Goal: Find specific page/section: Find specific page/section

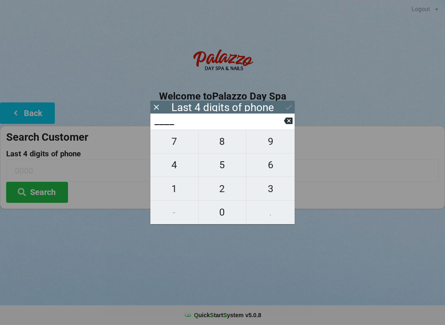
click at [222, 215] on span "0" at bounding box center [223, 212] width 48 height 17
type input "0___"
click at [271, 140] on span "9" at bounding box center [270, 141] width 48 height 17
type input "09__"
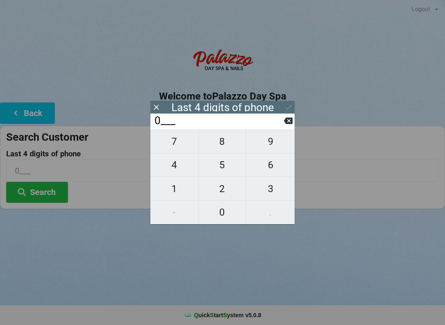
type input "09__"
click at [268, 190] on span "3" at bounding box center [270, 188] width 48 height 17
type input "093_"
click at [218, 214] on span "0" at bounding box center [223, 212] width 48 height 17
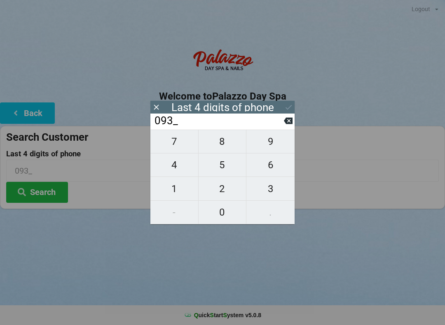
type input "0930"
click at [39, 201] on button "Search" at bounding box center [37, 192] width 62 height 21
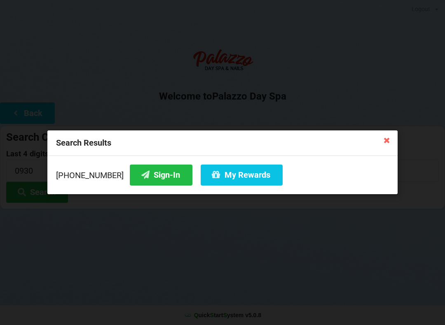
click at [139, 179] on button "Sign-In" at bounding box center [161, 175] width 63 height 21
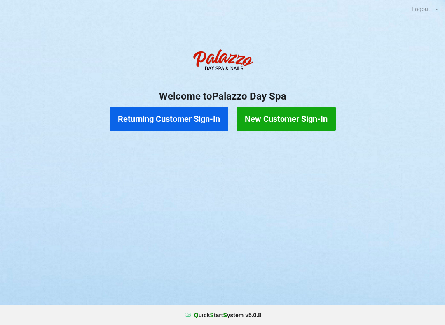
click at [195, 119] on button "Returning Customer Sign-In" at bounding box center [169, 119] width 119 height 25
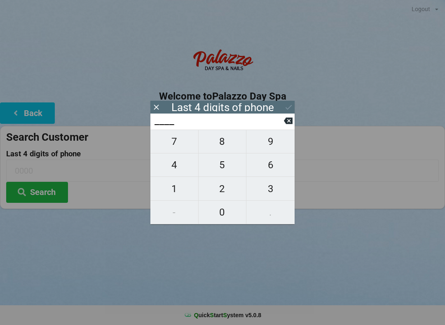
click at [170, 169] on span "4" at bounding box center [174, 165] width 48 height 17
type input "4___"
click at [281, 122] on input "4___" at bounding box center [219, 121] width 130 height 13
click at [267, 192] on span "3" at bounding box center [270, 188] width 48 height 17
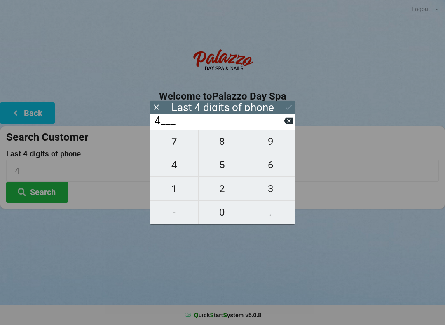
type input "43__"
click at [180, 149] on span "7" at bounding box center [174, 141] width 48 height 17
type input "437_"
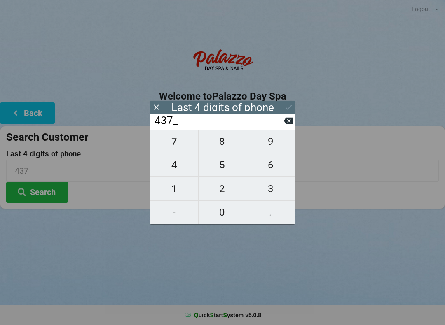
click at [267, 143] on span "9" at bounding box center [270, 141] width 48 height 17
type input "4379"
click at [284, 121] on icon at bounding box center [288, 121] width 9 height 9
click at [283, 124] on input "437_" at bounding box center [219, 121] width 130 height 13
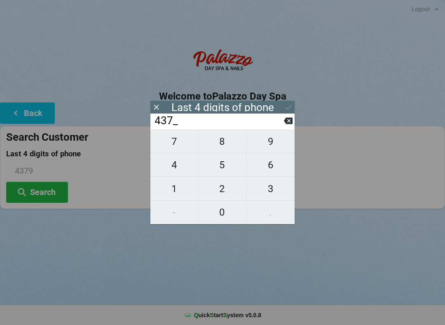
click at [284, 125] on icon at bounding box center [288, 121] width 9 height 9
click at [282, 128] on input "43__" at bounding box center [219, 121] width 130 height 13
click at [283, 128] on input "43__" at bounding box center [219, 121] width 130 height 13
click at [281, 128] on input "43__" at bounding box center [219, 121] width 130 height 13
click at [282, 128] on input "43__" at bounding box center [219, 121] width 130 height 13
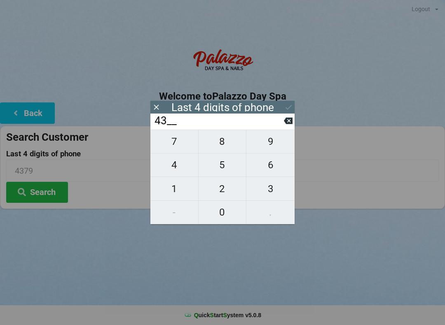
click at [283, 128] on input "43__" at bounding box center [219, 121] width 130 height 13
click at [285, 122] on icon at bounding box center [288, 121] width 9 height 9
click at [285, 124] on icon at bounding box center [288, 121] width 9 height 7
click at [279, 194] on span "3" at bounding box center [270, 188] width 48 height 17
type input "3___"
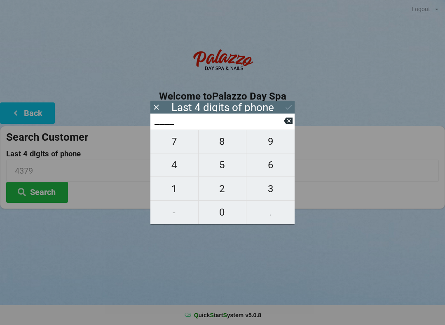
type input "3___"
click at [180, 145] on span "7" at bounding box center [174, 141] width 48 height 17
type input "37__"
click at [277, 145] on span "9" at bounding box center [270, 141] width 48 height 17
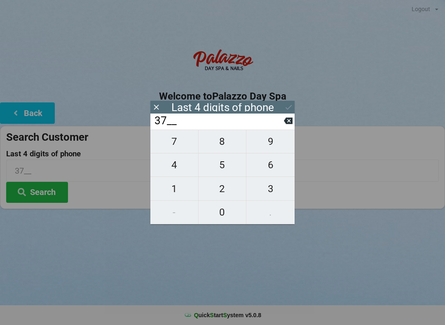
type input "379_"
click at [229, 215] on span "0" at bounding box center [223, 212] width 48 height 17
type input "3790"
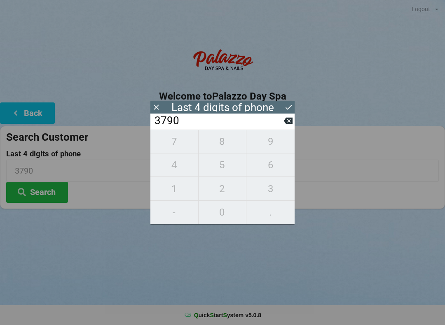
click at [314, 261] on div "Logout Logout Sign-In Welcome to Palazzo Day Spa Back Search Customer Last 4 di…" at bounding box center [222, 162] width 445 height 325
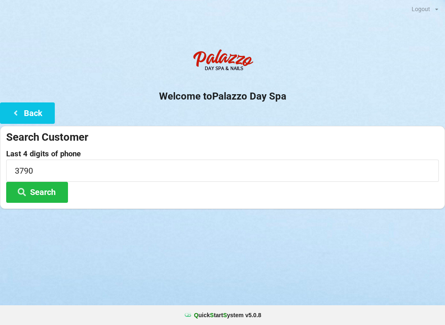
click at [46, 190] on button "Search" at bounding box center [37, 192] width 62 height 21
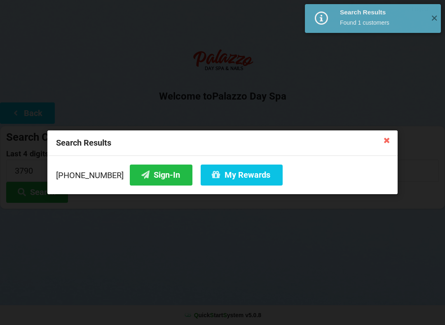
click at [148, 173] on button "Sign-In" at bounding box center [161, 175] width 63 height 21
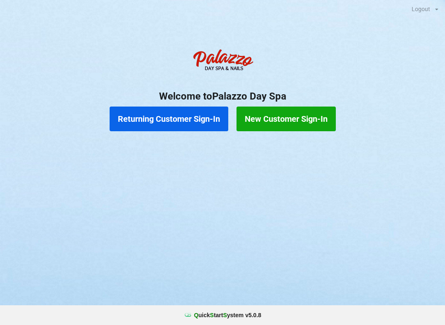
click at [178, 112] on button "Returning Customer Sign-In" at bounding box center [169, 119] width 119 height 25
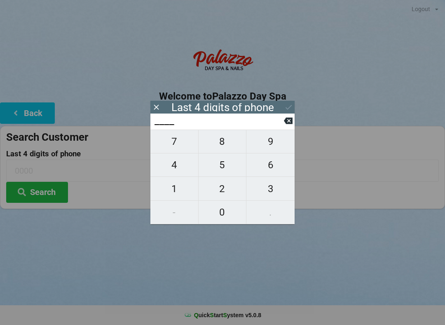
click at [276, 191] on span "3" at bounding box center [270, 188] width 48 height 17
type input "3___"
click at [223, 144] on span "8" at bounding box center [223, 141] width 48 height 17
type input "38__"
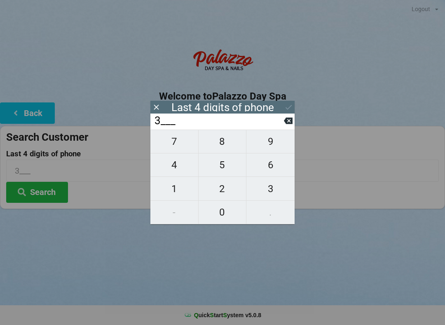
type input "38__"
click at [224, 170] on span "5" at bounding box center [223, 165] width 48 height 17
type input "385_"
click at [270, 145] on span "9" at bounding box center [270, 141] width 48 height 17
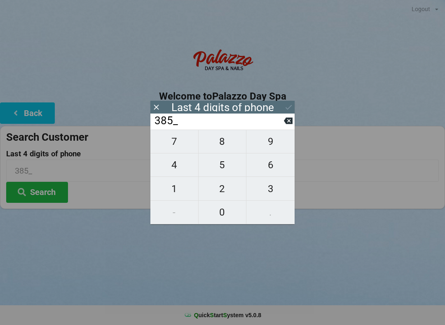
type input "3859"
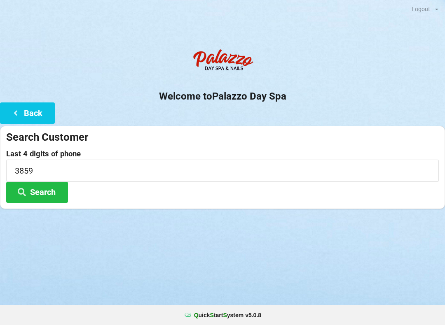
click at [313, 258] on div "Logout Logout Sign-In Welcome to Palazzo Day Spa Back Search Customer Last 4 di…" at bounding box center [222, 162] width 445 height 325
click at [38, 202] on button "Search" at bounding box center [37, 192] width 62 height 21
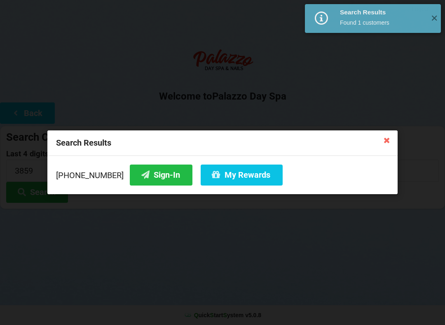
click at [143, 174] on button "Sign-In" at bounding box center [161, 175] width 63 height 21
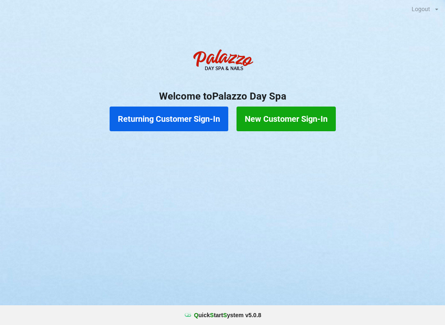
click at [174, 117] on button "Returning Customer Sign-In" at bounding box center [169, 119] width 119 height 25
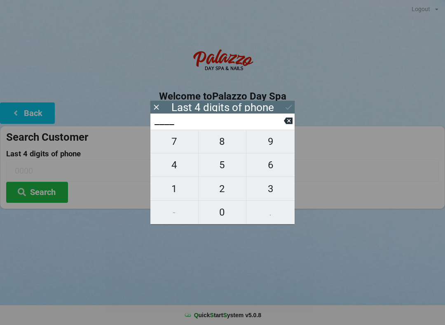
click at [185, 164] on span "4" at bounding box center [174, 165] width 48 height 17
type input "4___"
click at [271, 148] on span "9" at bounding box center [270, 141] width 48 height 17
type input "49__"
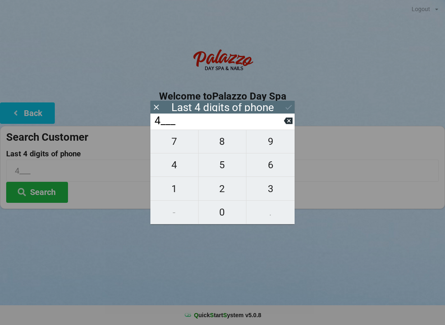
type input "49__"
click at [275, 146] on span "9" at bounding box center [270, 141] width 48 height 17
type input "499_"
click at [187, 142] on span "7" at bounding box center [174, 141] width 48 height 17
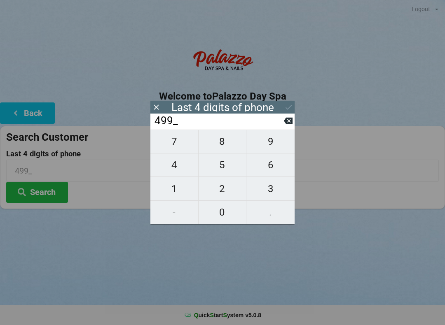
type input "4997"
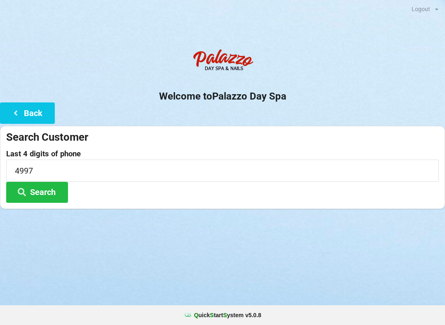
click at [123, 192] on div "Last 4 digits of phone 4997 Search" at bounding box center [222, 176] width 433 height 53
click at [42, 193] on button "Search" at bounding box center [37, 192] width 62 height 21
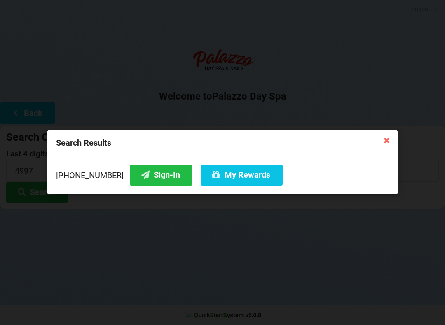
click at [150, 175] on button "Sign-In" at bounding box center [161, 175] width 63 height 21
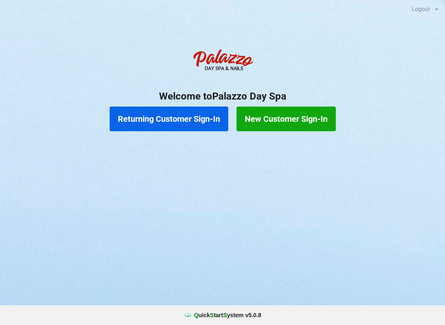
click at [166, 116] on button "Returning Customer Sign-In" at bounding box center [169, 119] width 119 height 25
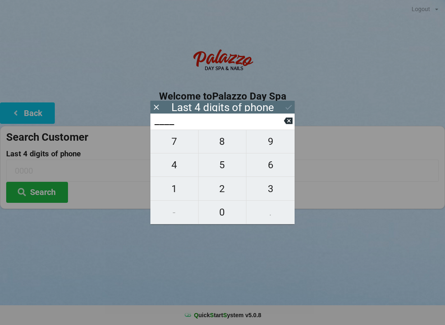
click at [221, 213] on span "0" at bounding box center [223, 212] width 48 height 17
type input "0___"
click at [285, 125] on icon at bounding box center [288, 121] width 9 height 9
click at [177, 189] on span "1" at bounding box center [174, 188] width 48 height 17
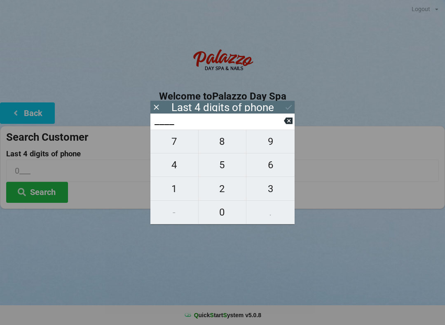
type input "1___"
click at [225, 211] on span "0" at bounding box center [223, 212] width 48 height 17
type input "10__"
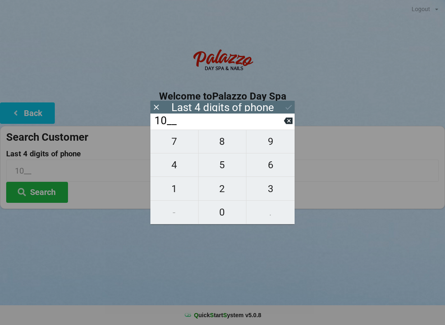
click at [275, 168] on span "6" at bounding box center [270, 165] width 48 height 17
type input "106_"
click at [222, 214] on span "0" at bounding box center [223, 212] width 48 height 17
type input "1060"
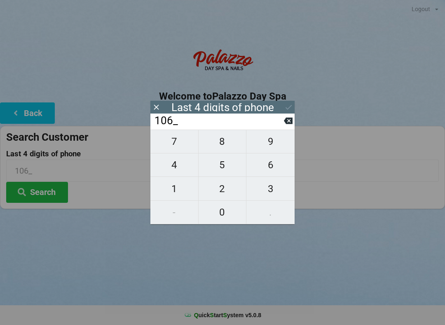
type input "1060"
click at [287, 105] on icon at bounding box center [288, 107] width 9 height 9
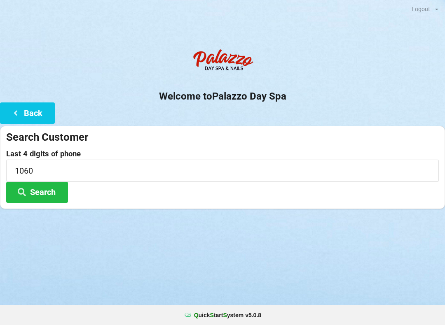
click at [47, 193] on button "Search" at bounding box center [37, 192] width 62 height 21
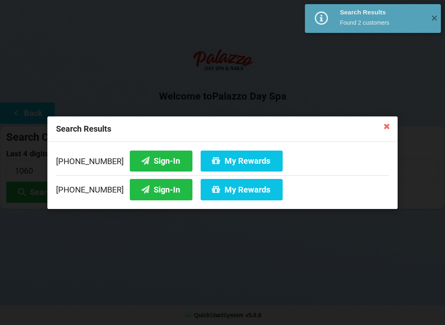
click at [145, 154] on button "Sign-In" at bounding box center [161, 160] width 63 height 21
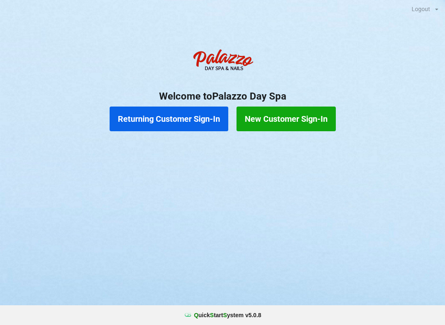
click at [173, 120] on button "Returning Customer Sign-In" at bounding box center [169, 119] width 119 height 25
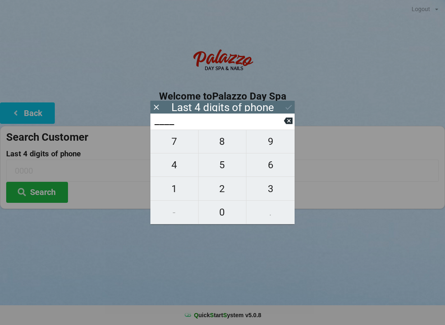
click at [220, 218] on span "0" at bounding box center [223, 212] width 48 height 17
type input "0___"
click at [272, 144] on span "9" at bounding box center [270, 141] width 48 height 17
type input "09__"
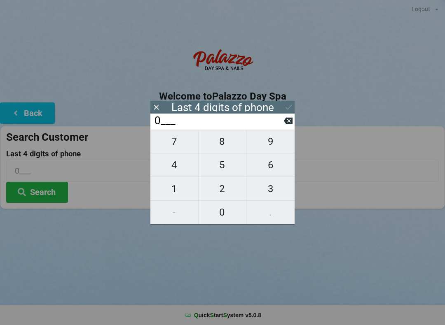
type input "09__"
click at [272, 143] on span "9" at bounding box center [270, 141] width 48 height 17
type input "099_"
click at [273, 141] on span "9" at bounding box center [270, 141] width 48 height 17
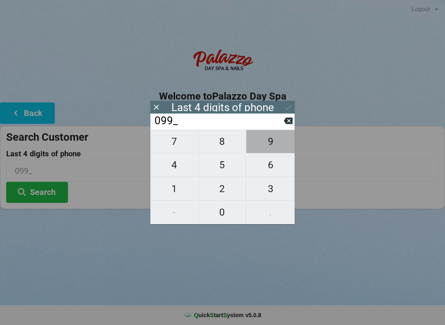
type input "0999"
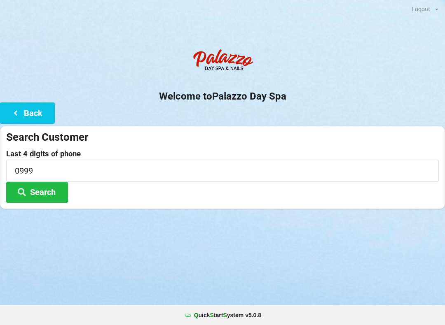
click at [350, 73] on div at bounding box center [222, 62] width 445 height 35
click at [96, 173] on input "0999" at bounding box center [222, 171] width 433 height 22
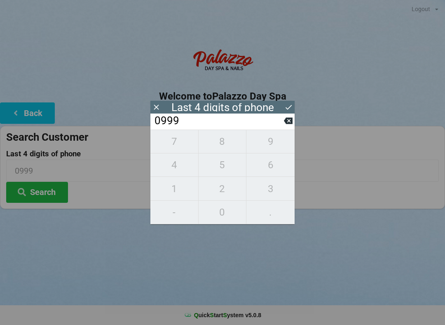
click at [43, 193] on button "Search" at bounding box center [37, 192] width 62 height 21
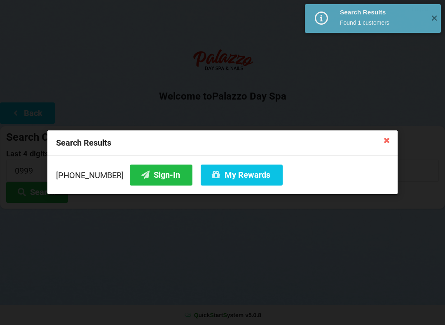
click at [144, 175] on button "Sign-In" at bounding box center [161, 175] width 63 height 21
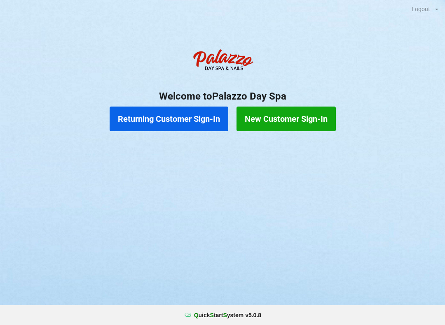
click at [200, 117] on button "Returning Customer Sign-In" at bounding box center [169, 119] width 119 height 25
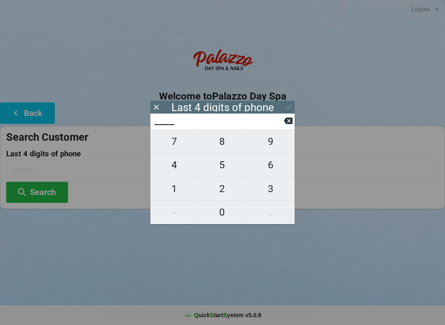
click at [178, 187] on span "1" at bounding box center [174, 188] width 48 height 17
type input "1___"
click at [274, 190] on span "3" at bounding box center [270, 188] width 48 height 17
type input "13__"
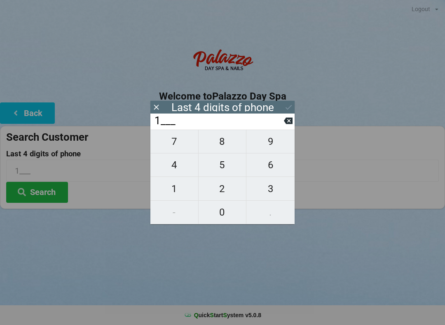
type input "13__"
click at [176, 169] on span "4" at bounding box center [174, 165] width 48 height 17
type input "134_"
click at [233, 187] on span "2" at bounding box center [223, 188] width 48 height 17
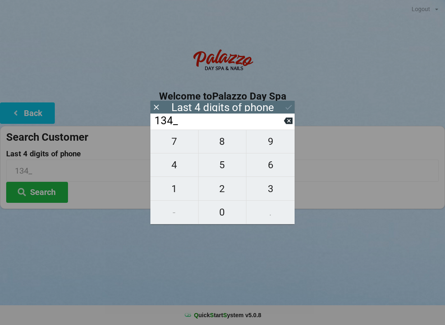
type input "1342"
click at [288, 126] on button at bounding box center [288, 120] width 9 height 11
click at [292, 124] on icon at bounding box center [288, 121] width 9 height 7
click at [291, 121] on icon at bounding box center [288, 121] width 9 height 7
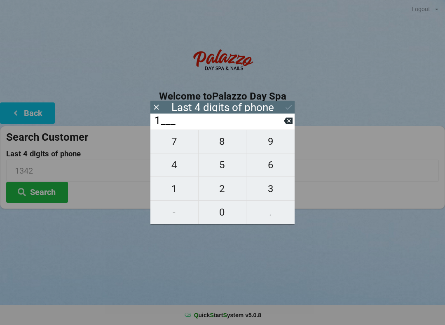
click at [291, 118] on button at bounding box center [288, 120] width 9 height 11
click at [177, 190] on span "1" at bounding box center [174, 188] width 48 height 17
type input "1___"
click at [280, 188] on span "3" at bounding box center [270, 188] width 48 height 17
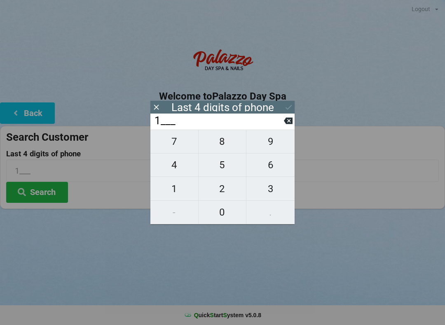
type input "13__"
click at [183, 164] on span "4" at bounding box center [174, 165] width 48 height 17
type input "134_"
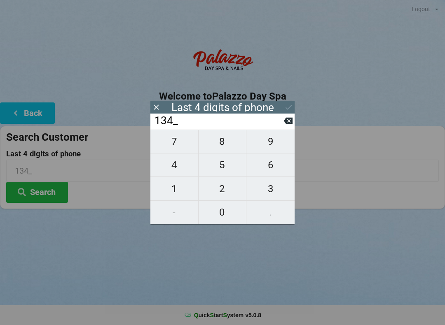
click at [229, 195] on span "2" at bounding box center [223, 188] width 48 height 17
type input "1342"
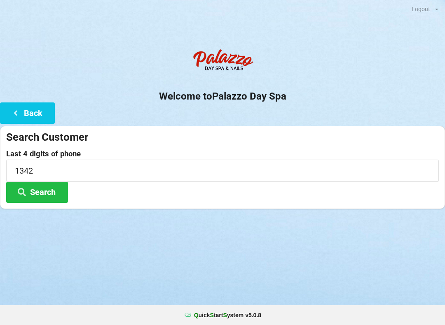
click at [338, 264] on div "Logout Logout Sign-In Welcome to Palazzo Day Spa Back Search Customer Last 4 di…" at bounding box center [222, 162] width 445 height 325
click at [62, 190] on button "Search" at bounding box center [37, 192] width 62 height 21
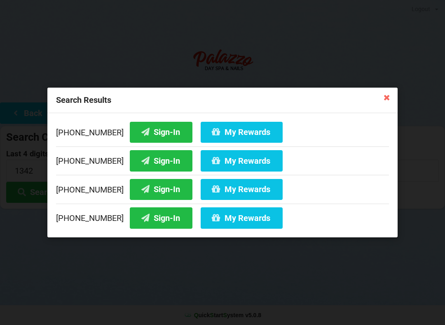
click at [157, 160] on button "Sign-In" at bounding box center [161, 160] width 63 height 21
